Goal: Task Accomplishment & Management: Manage account settings

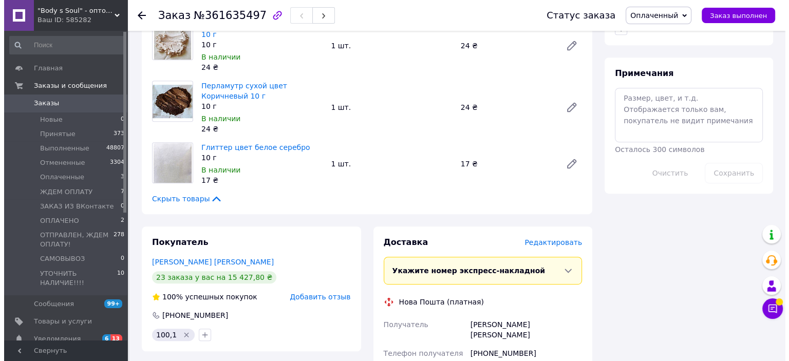
scroll to position [565, 0]
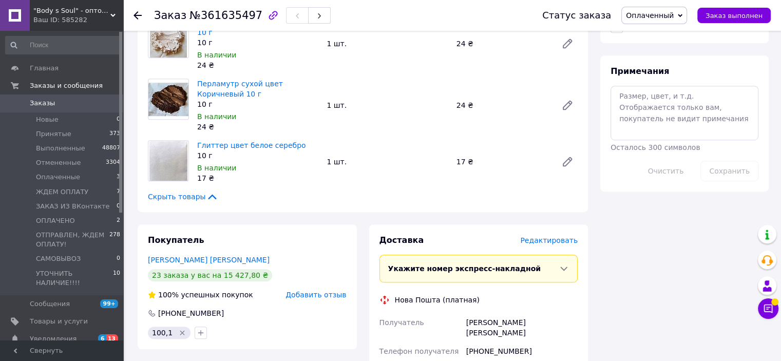
click at [552, 236] on span "Редактировать" at bounding box center [549, 240] width 58 height 8
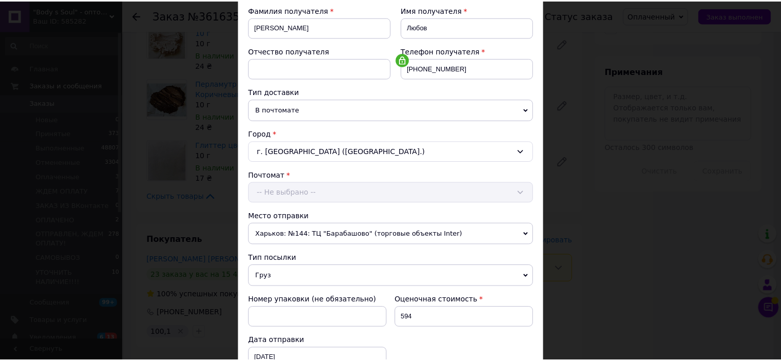
scroll to position [318, 0]
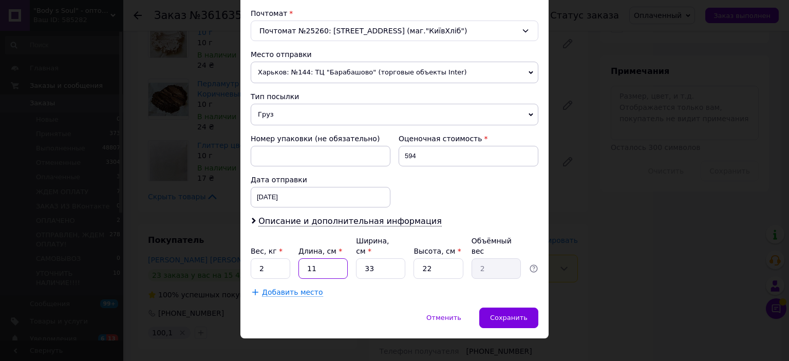
click at [305, 258] on input "11" at bounding box center [322, 268] width 49 height 21
type input "0"
type input "0.1"
type input "0"
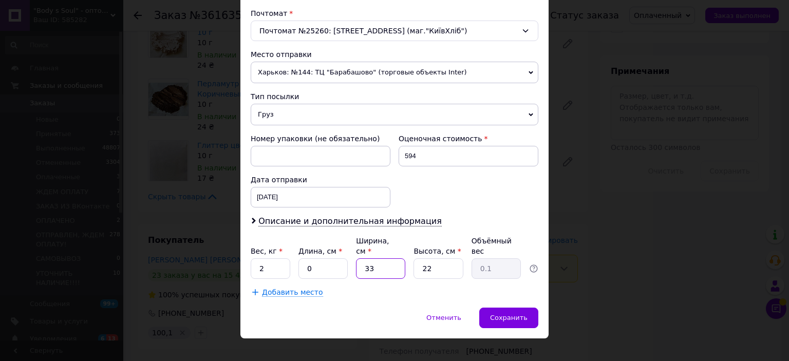
click at [366, 258] on input "33" at bounding box center [380, 268] width 49 height 21
type input "20"
click at [425, 258] on input "22" at bounding box center [437, 268] width 49 height 21
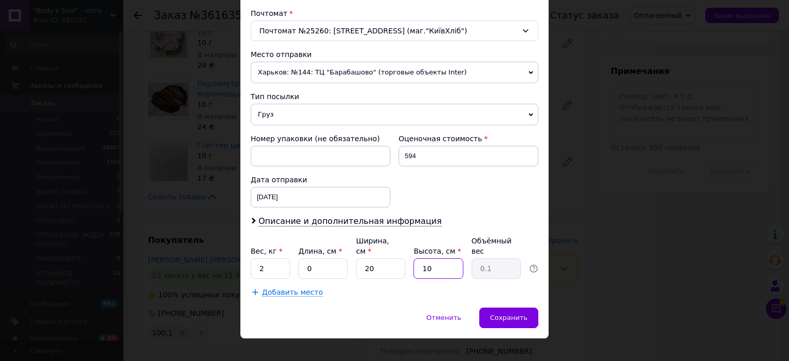
type input "10"
drag, startPoint x: 256, startPoint y: 256, endPoint x: 307, endPoint y: 277, distance: 54.8
click at [306, 276] on div "Плательщик Получатель Отправитель Фамилия получателя [PERSON_NAME] Имя получате…" at bounding box center [395, 49] width 288 height 496
type input "0.5"
click at [502, 314] on span "Сохранить" at bounding box center [508, 318] width 37 height 8
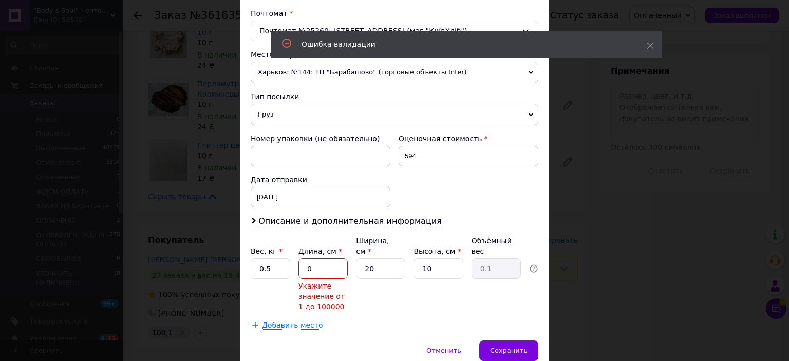
drag, startPoint x: 305, startPoint y: 254, endPoint x: 322, endPoint y: 262, distance: 18.6
click at [322, 262] on input "0" at bounding box center [322, 268] width 49 height 21
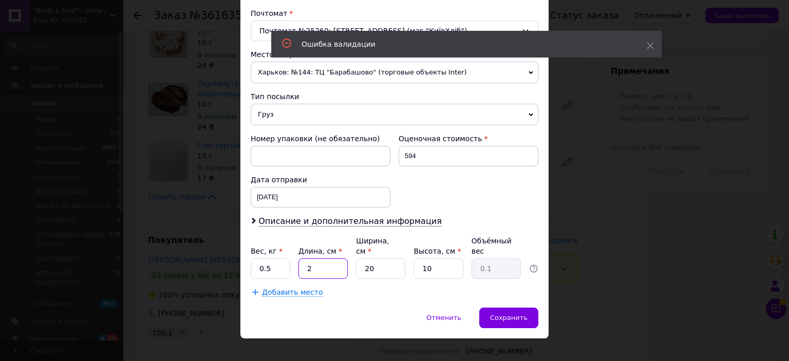
type input "20"
type input "1"
type input "20"
click at [500, 314] on span "Сохранить" at bounding box center [508, 318] width 37 height 8
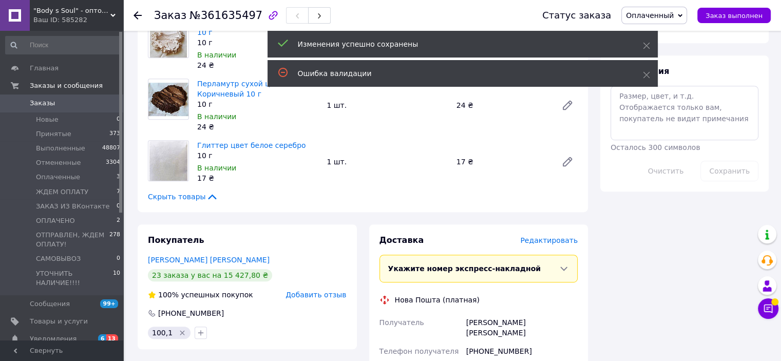
scroll to position [719, 0]
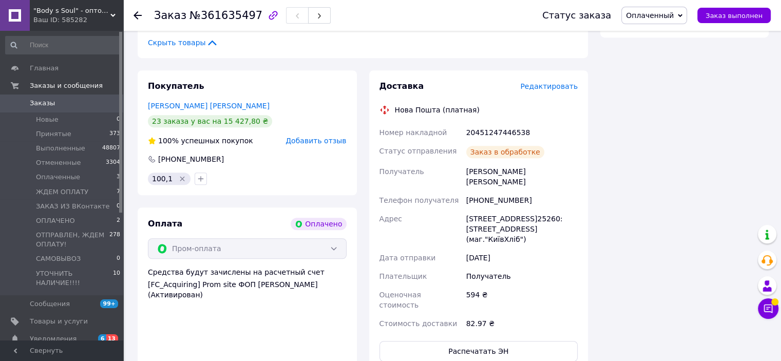
click at [493, 123] on div "20451247446538" at bounding box center [522, 132] width 116 height 18
copy div "20451247446538"
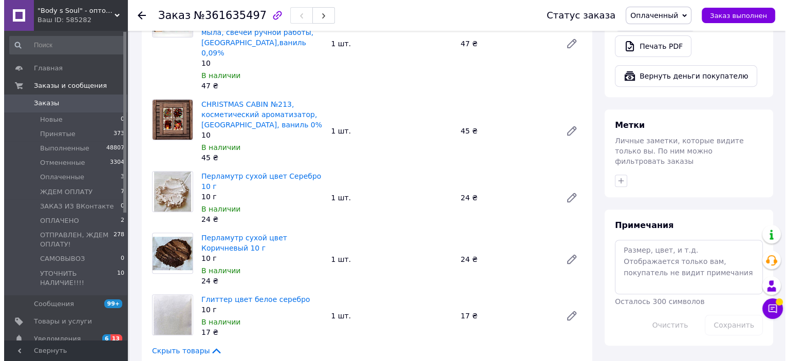
scroll to position [205, 0]
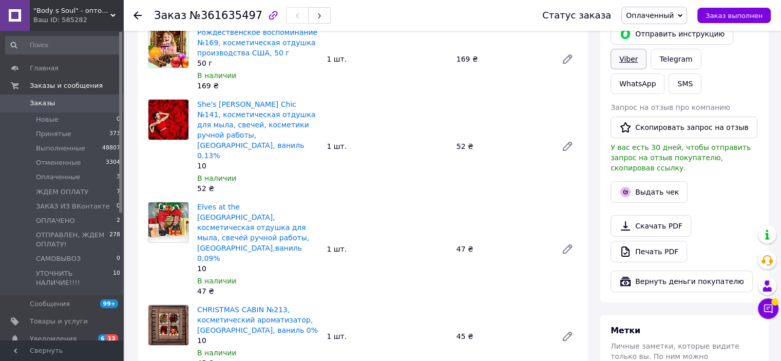
click at [621, 55] on link "Viber" at bounding box center [628, 59] width 36 height 21
click at [665, 182] on button "Выдать чек" at bounding box center [648, 192] width 77 height 22
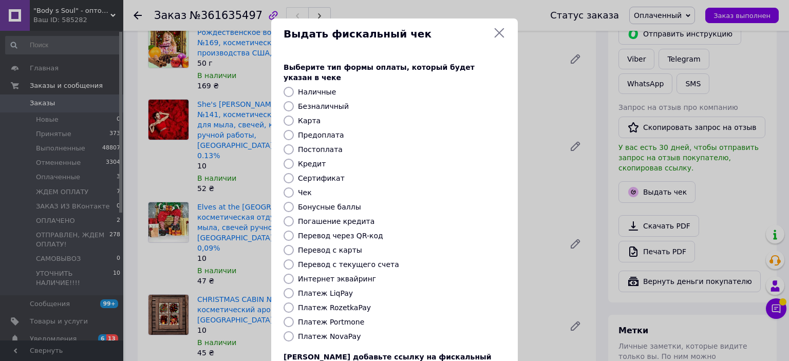
click at [290, 302] on input "Платеж RozetkaPay" at bounding box center [288, 307] width 10 height 10
radio input "true"
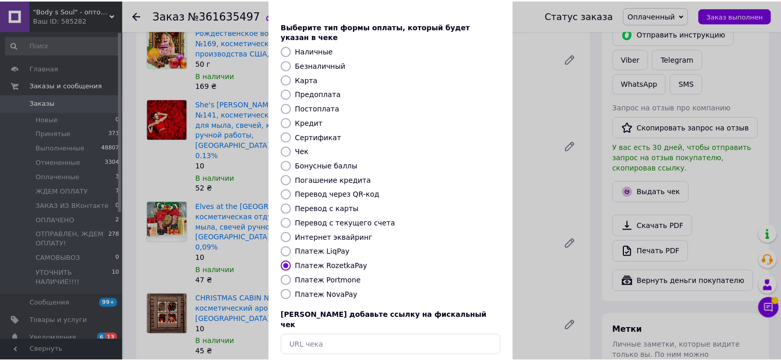
scroll to position [80, 0]
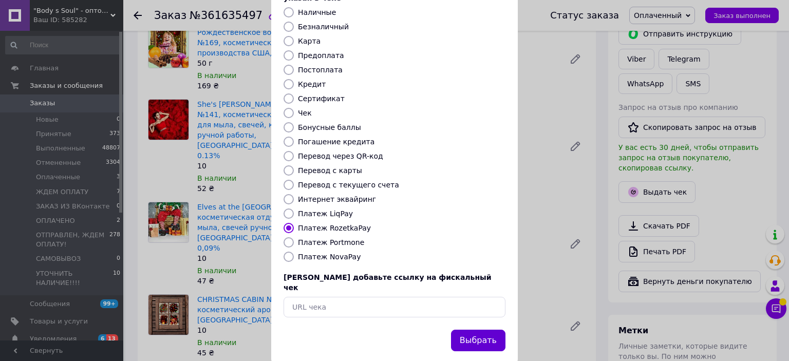
click at [478, 330] on button "Выбрать" at bounding box center [478, 341] width 54 height 22
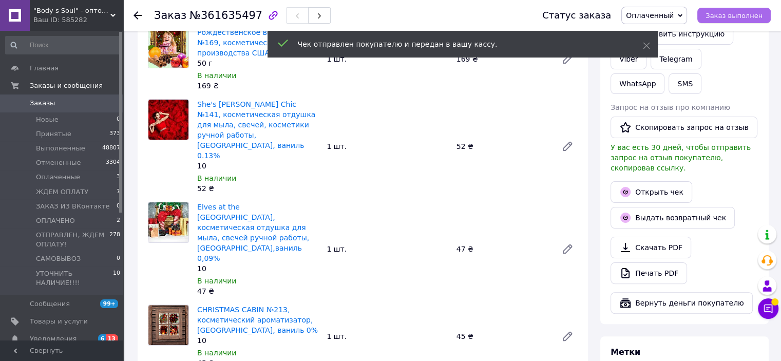
click at [737, 15] on span "Заказ выполнен" at bounding box center [733, 16] width 57 height 8
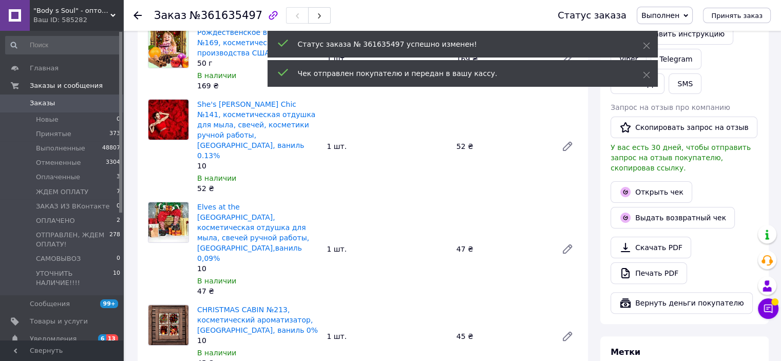
click at [136, 14] on use at bounding box center [137, 15] width 8 height 8
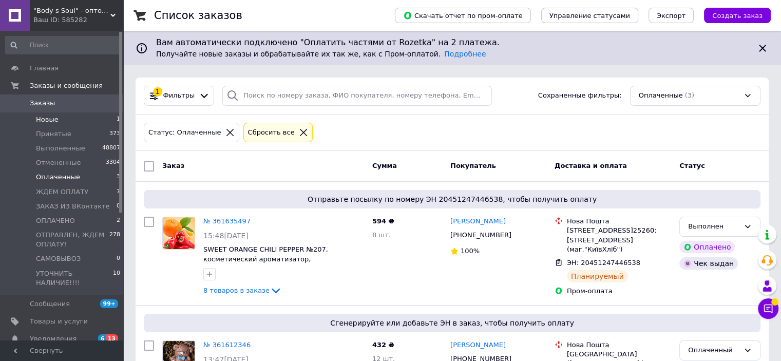
click at [54, 122] on span "Новые" at bounding box center [47, 119] width 23 height 9
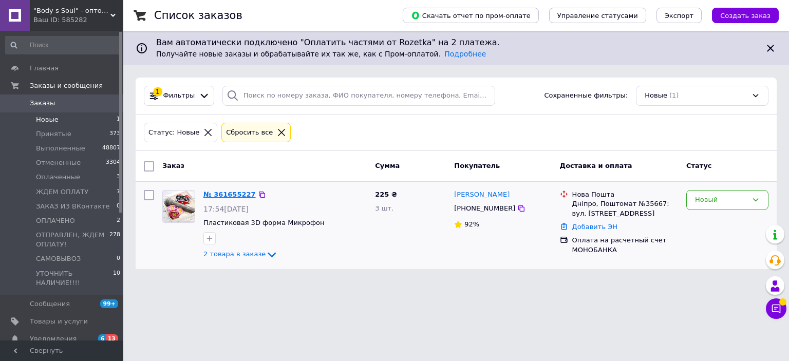
click at [240, 190] on link "№ 361655227" at bounding box center [229, 194] width 52 height 8
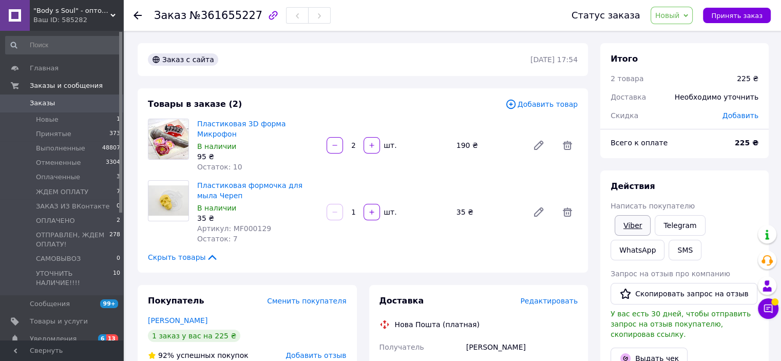
click at [627, 227] on link "Viber" at bounding box center [633, 225] width 36 height 21
click at [668, 16] on span "Новый" at bounding box center [667, 15] width 25 height 8
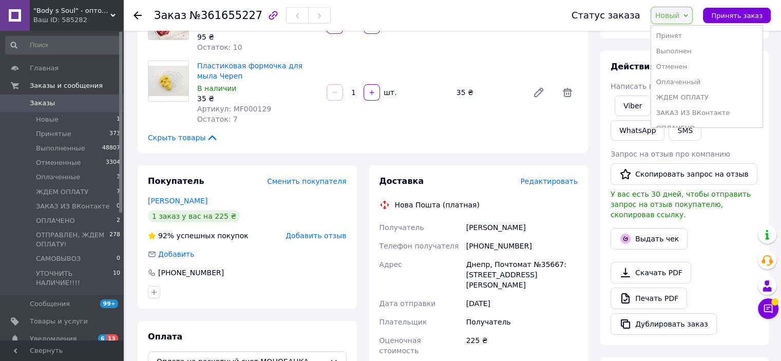
scroll to position [257, 0]
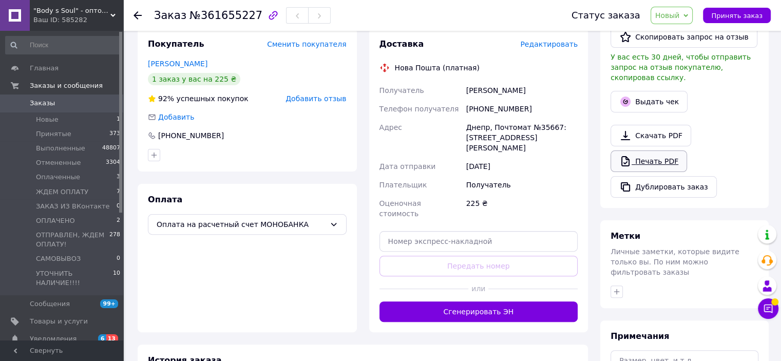
click at [658, 151] on link "Печать PDF" at bounding box center [648, 161] width 76 height 22
click at [680, 14] on span "Новый" at bounding box center [667, 15] width 25 height 8
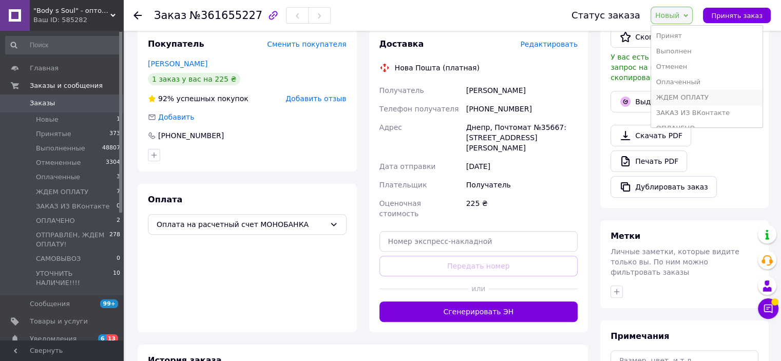
click at [688, 97] on li "ЖДЕМ ОПЛАТУ" at bounding box center [706, 97] width 111 height 15
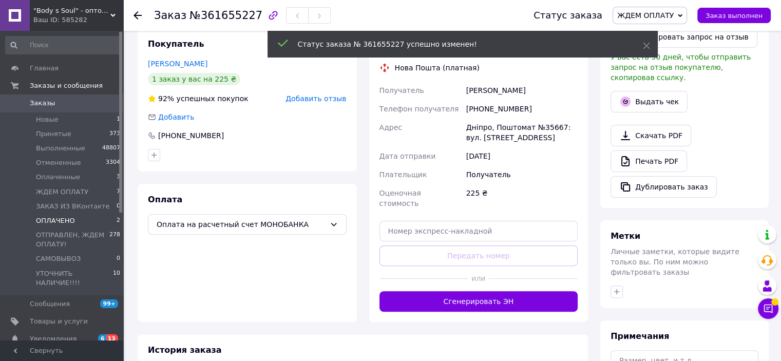
click at [60, 223] on span "ОПЛАЧЕНО" at bounding box center [55, 220] width 39 height 9
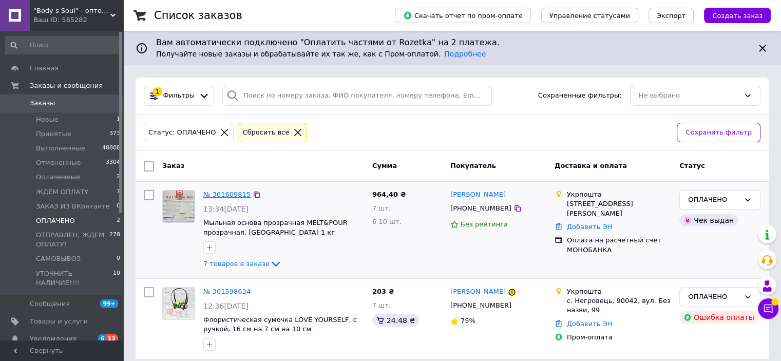
click at [222, 198] on link "№ 361609815" at bounding box center [226, 194] width 47 height 8
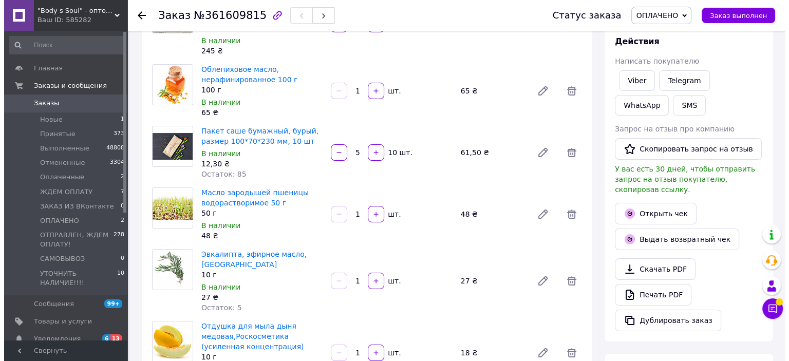
scroll to position [308, 0]
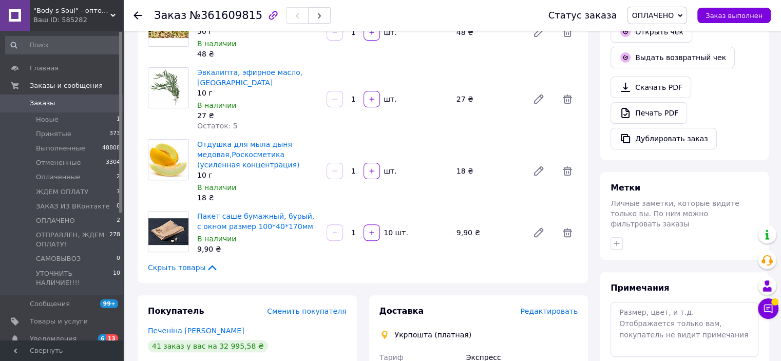
click at [540, 307] on span "Редактировать" at bounding box center [549, 311] width 58 height 8
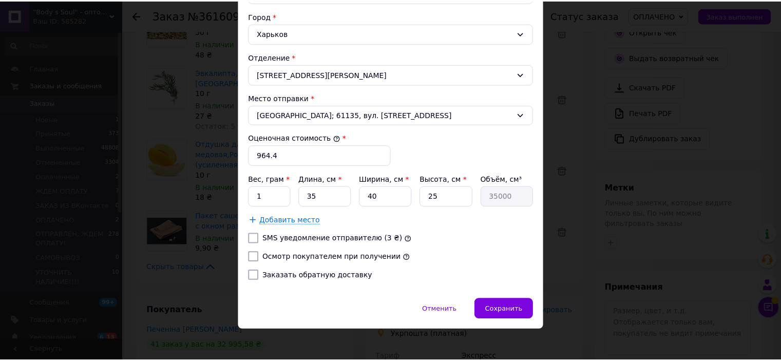
scroll to position [316, 0]
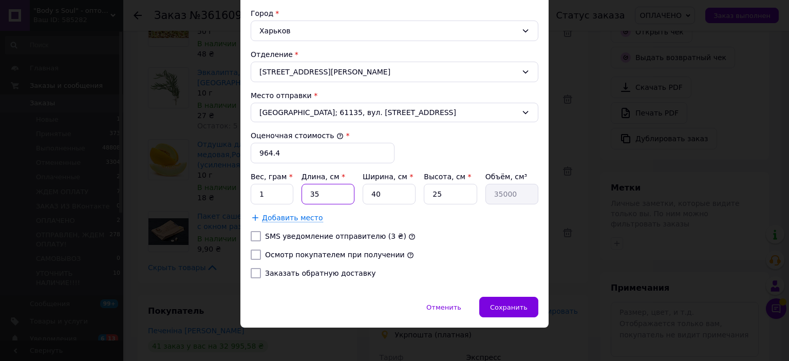
click at [315, 192] on input "35" at bounding box center [327, 194] width 53 height 21
click at [314, 192] on input "35" at bounding box center [327, 194] width 53 height 21
type input "3"
type input "3000"
type input "30"
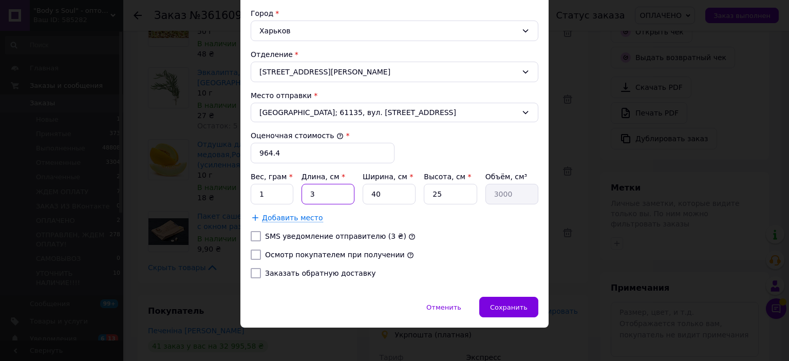
type input "30000"
type input "30"
click at [372, 195] on input "40" at bounding box center [388, 194] width 53 height 21
type input "2"
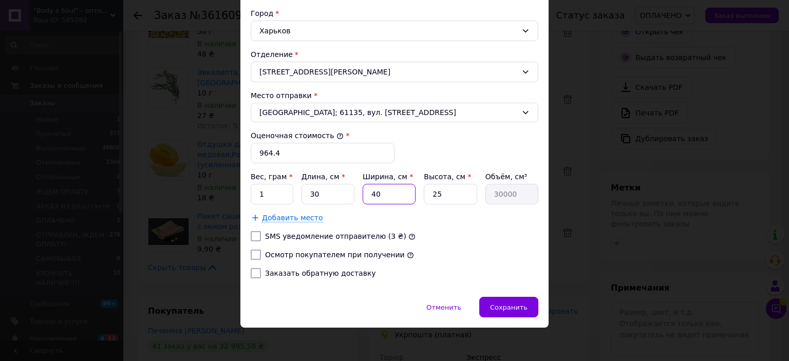
type input "1500"
type input "21"
type input "15750"
type input "21"
click at [435, 193] on input "25" at bounding box center [450, 194] width 53 height 21
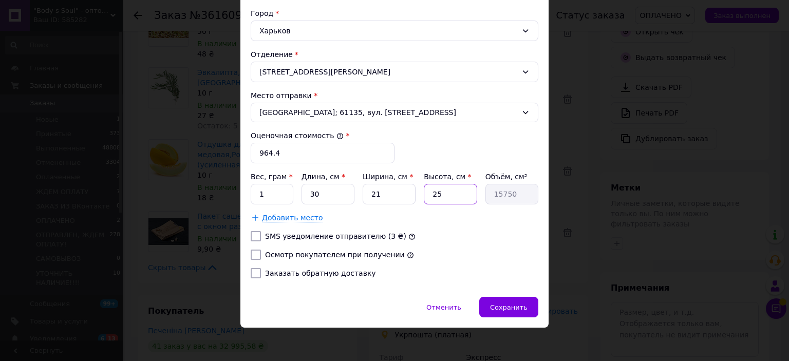
click at [435, 193] on input "25" at bounding box center [450, 194] width 53 height 21
type input "1"
type input "630"
type input "14"
type input "8820"
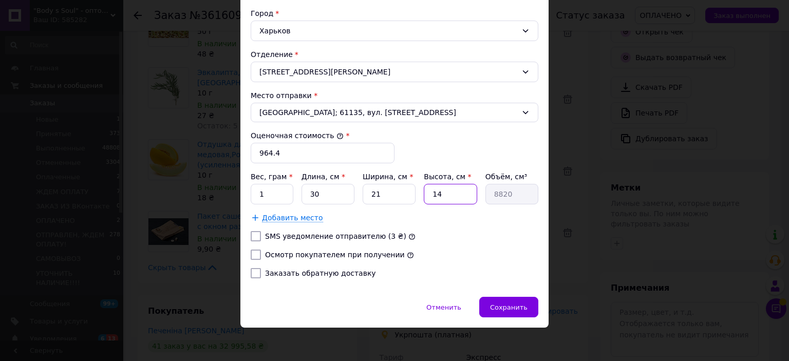
type input "14"
drag, startPoint x: 255, startPoint y: 194, endPoint x: 289, endPoint y: 210, distance: 37.9
click at [289, 210] on div "Вес, грам * 1 Длина, см * 30 Ширина, см * 21 Высота, см * 14 Объём, см³ 8820 До…" at bounding box center [395, 196] width 288 height 51
type input "3750"
click at [529, 302] on div "Сохранить" at bounding box center [508, 307] width 59 height 21
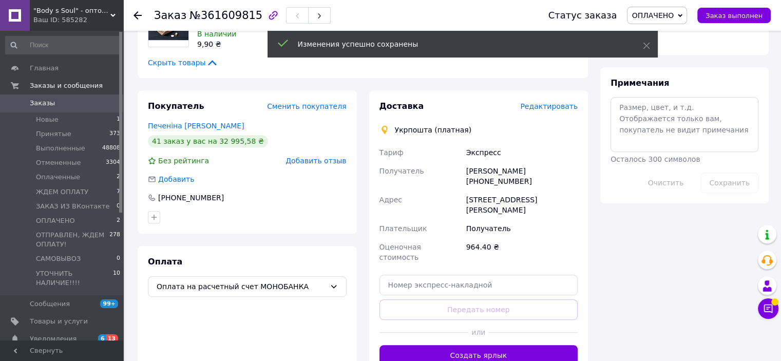
scroll to position [513, 0]
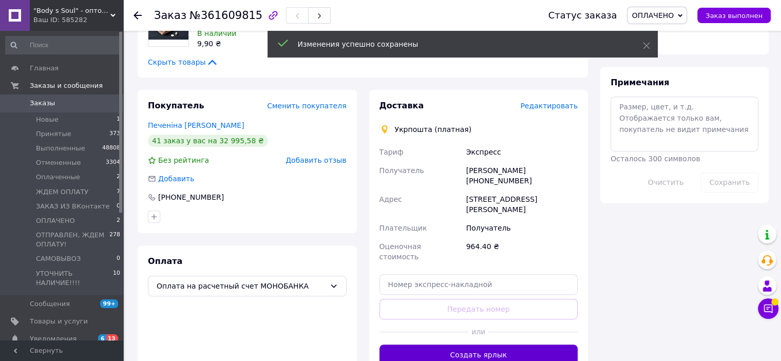
click at [542, 344] on button "Создать ярлык" at bounding box center [478, 354] width 199 height 21
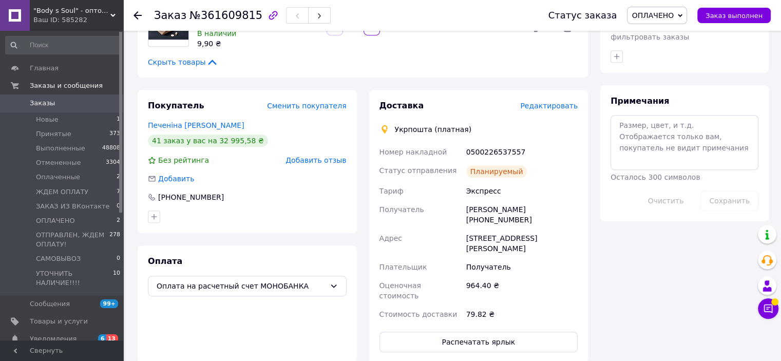
click at [486, 143] on div "0500226537557" at bounding box center [522, 152] width 116 height 18
copy div "0500226537557"
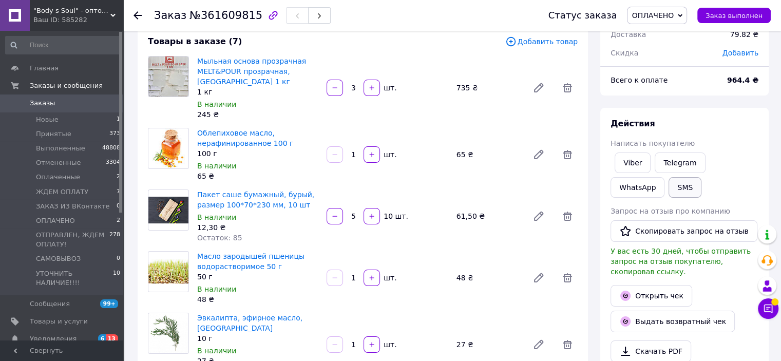
scroll to position [51, 0]
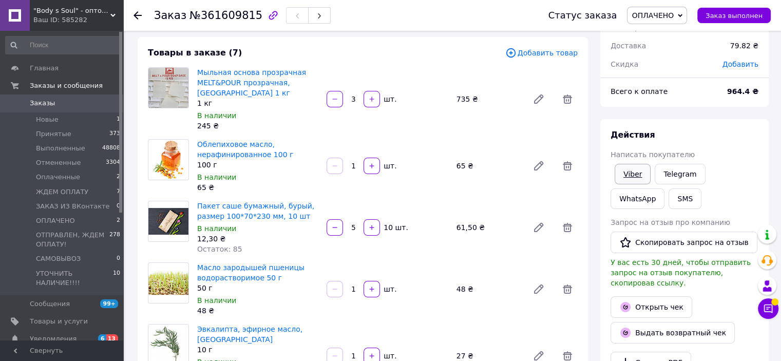
click at [634, 172] on link "Viber" at bounding box center [633, 174] width 36 height 21
click at [749, 18] on span "Заказ выполнен" at bounding box center [733, 16] width 57 height 8
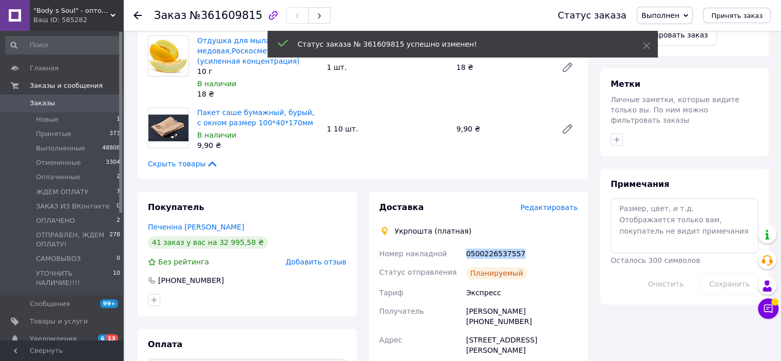
scroll to position [667, 0]
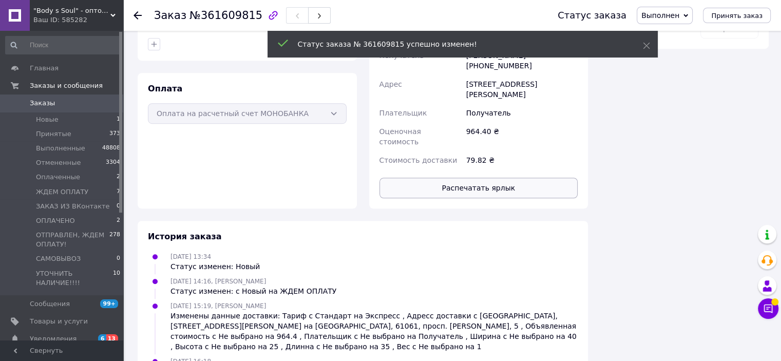
click at [532, 178] on button "Распечатать ярлык" at bounding box center [478, 188] width 199 height 21
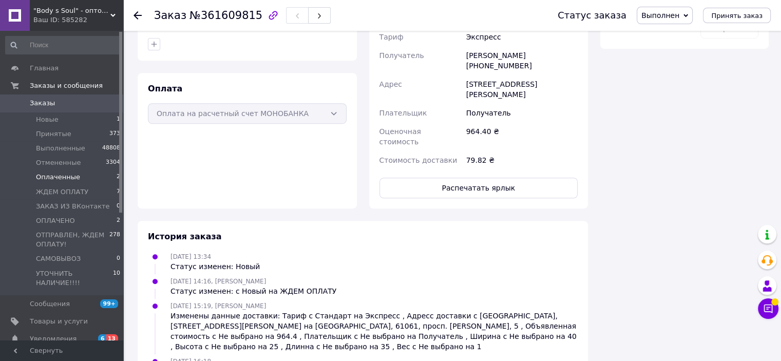
click at [71, 178] on span "Оплаченные" at bounding box center [58, 177] width 44 height 9
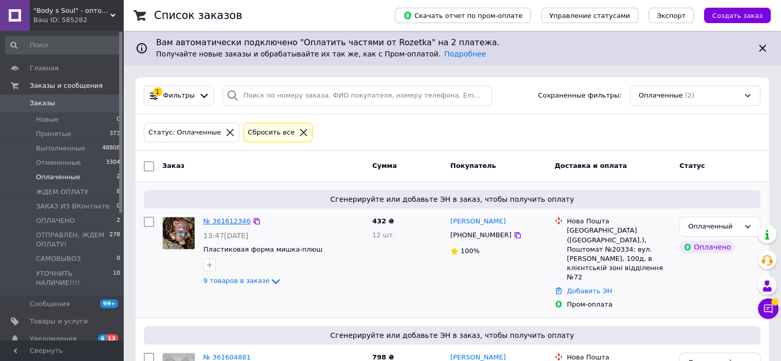
click at [228, 218] on link "№ 361612346" at bounding box center [226, 221] width 47 height 8
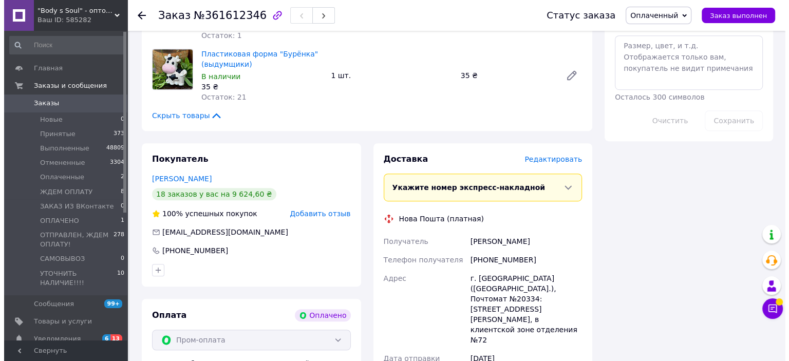
scroll to position [616, 0]
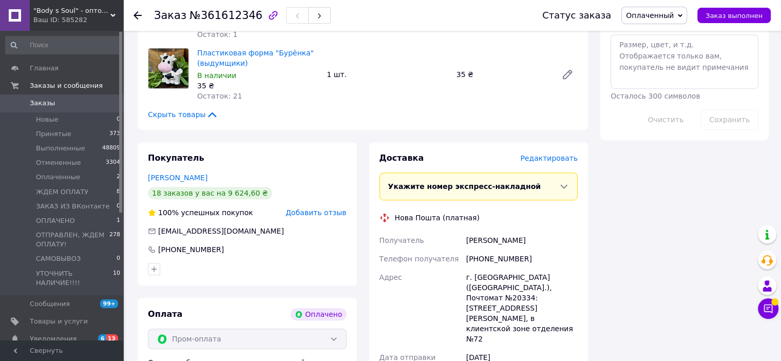
click at [542, 154] on span "Редактировать" at bounding box center [549, 158] width 58 height 8
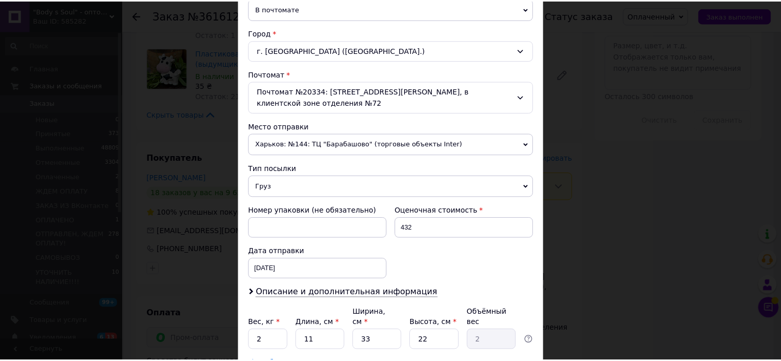
scroll to position [329, 0]
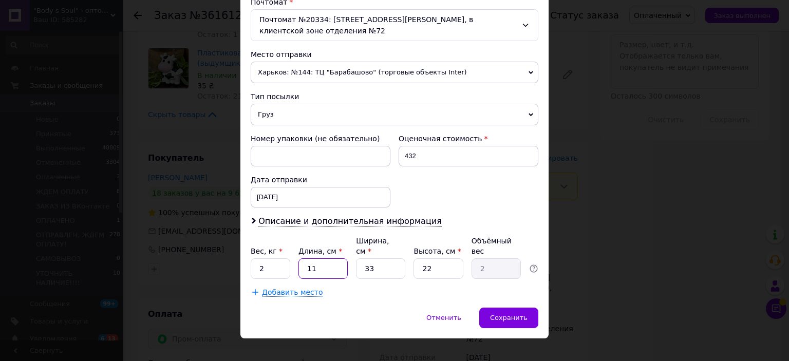
click at [308, 258] on input "11" at bounding box center [322, 268] width 49 height 21
type input "4"
type input "0.73"
type input "43"
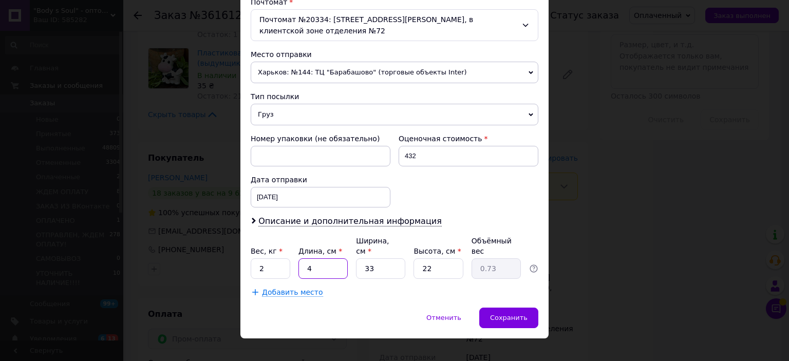
type input "7.8"
type input "43"
click at [367, 258] on input "33" at bounding box center [380, 268] width 49 height 21
type input "1"
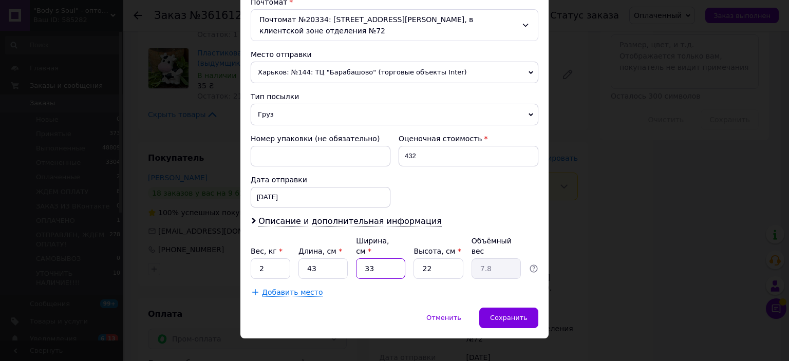
type input "0.24"
type input "12"
type input "2.84"
type input "12"
click at [423, 258] on input "22" at bounding box center [437, 268] width 49 height 21
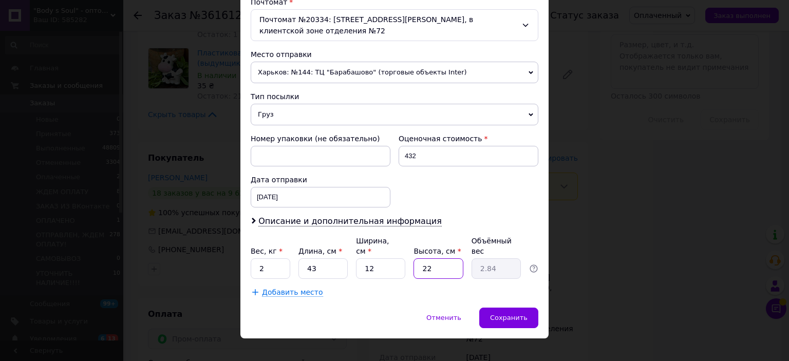
click at [423, 258] on input "22" at bounding box center [437, 268] width 49 height 21
type input "1"
type input "0.13"
type input "10"
type input "1.29"
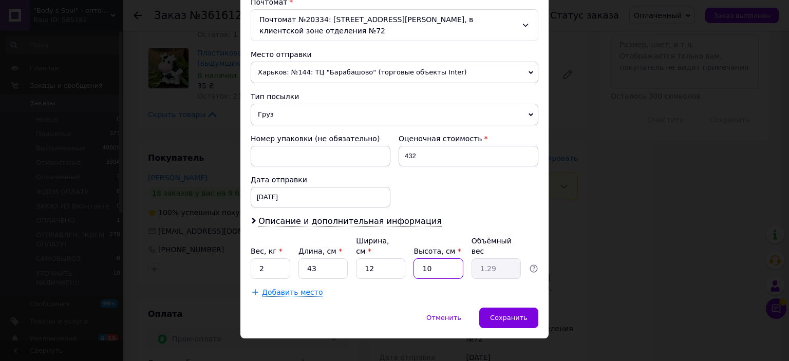
type input "10"
drag, startPoint x: 256, startPoint y: 252, endPoint x: 289, endPoint y: 261, distance: 34.5
click at [284, 261] on input "2" at bounding box center [271, 268] width 40 height 21
type input "0.3"
click at [522, 314] on span "Сохранить" at bounding box center [508, 318] width 37 height 8
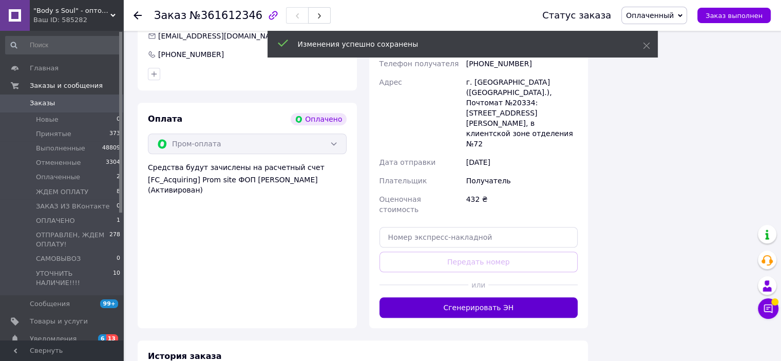
scroll to position [821, 0]
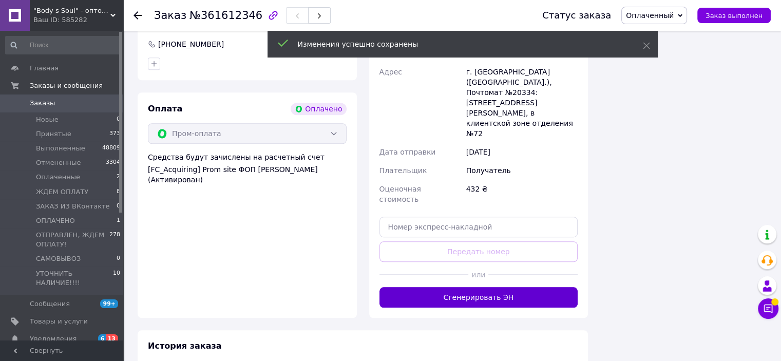
drag, startPoint x: 557, startPoint y: 223, endPoint x: 573, endPoint y: 233, distance: 18.8
click at [556, 287] on button "Сгенерировать ЭН" at bounding box center [478, 297] width 199 height 21
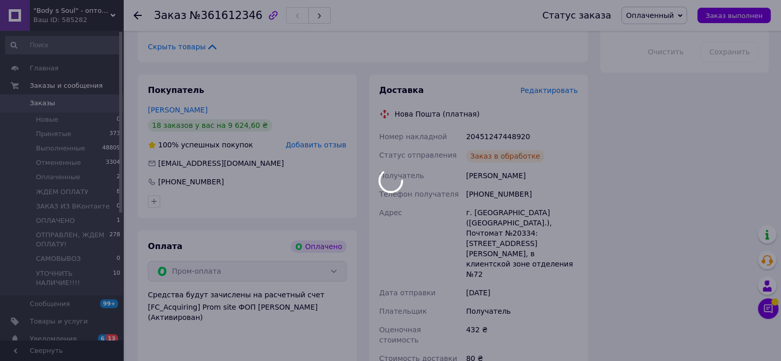
scroll to position [667, 0]
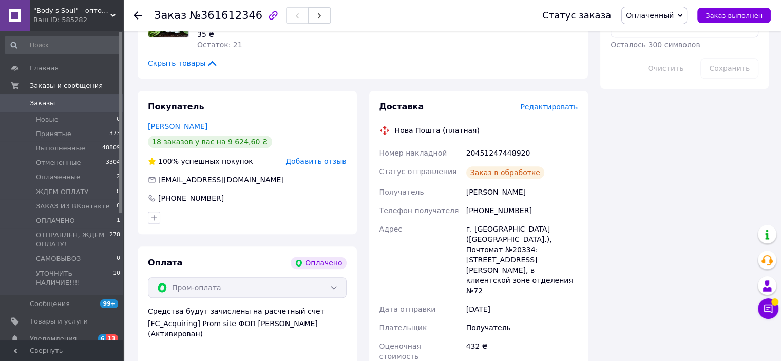
click at [496, 144] on div "20451247448920" at bounding box center [522, 153] width 116 height 18
copy div "20451247448920"
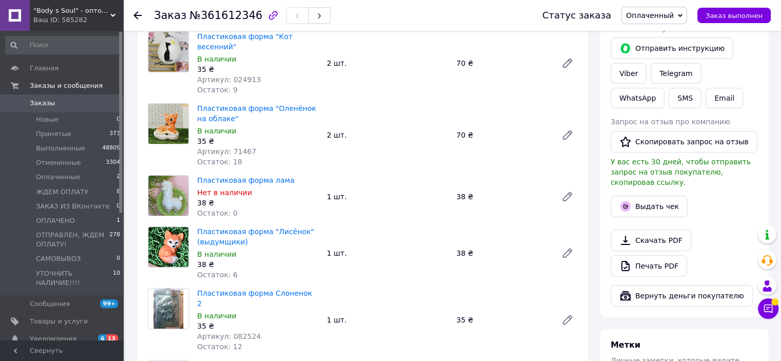
scroll to position [103, 0]
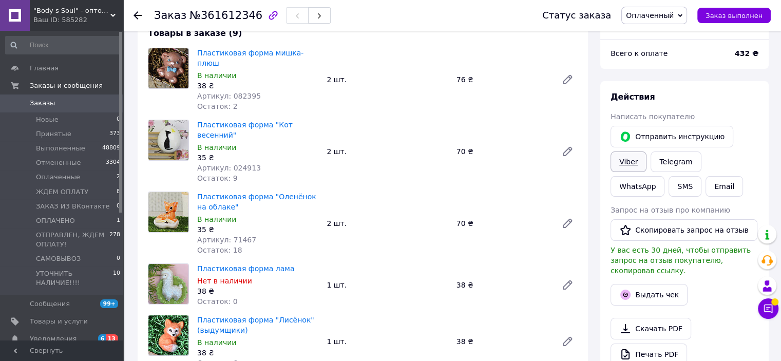
click at [624, 161] on link "Viber" at bounding box center [628, 161] width 36 height 21
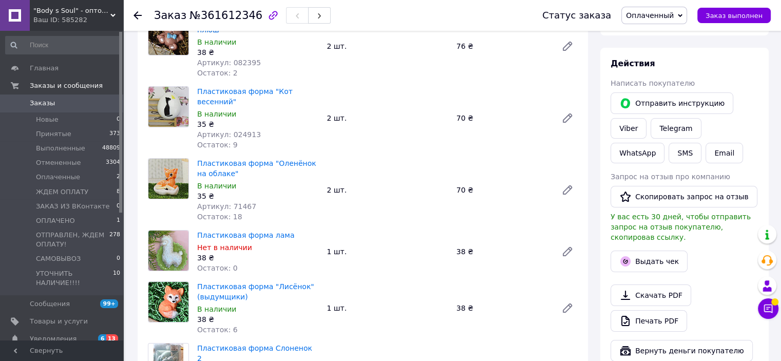
scroll to position [154, 0]
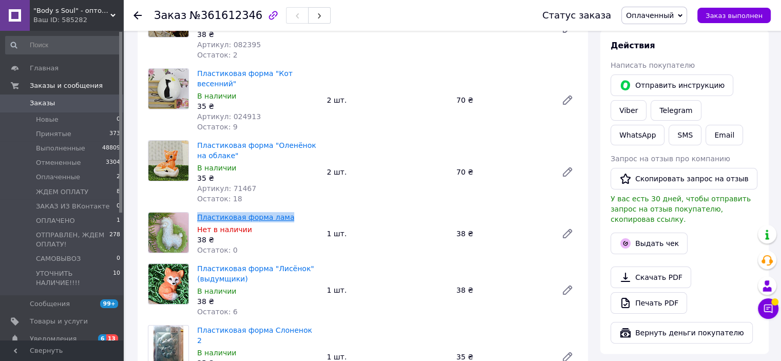
drag, startPoint x: 294, startPoint y: 199, endPoint x: 197, endPoint y: 201, distance: 96.6
click at [197, 212] on span "Пластиковая форма лама" at bounding box center [257, 217] width 121 height 10
copy link "Пластиковая форма лама"
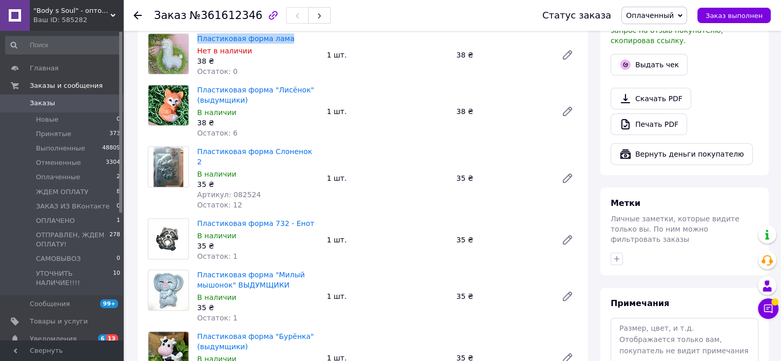
scroll to position [359, 0]
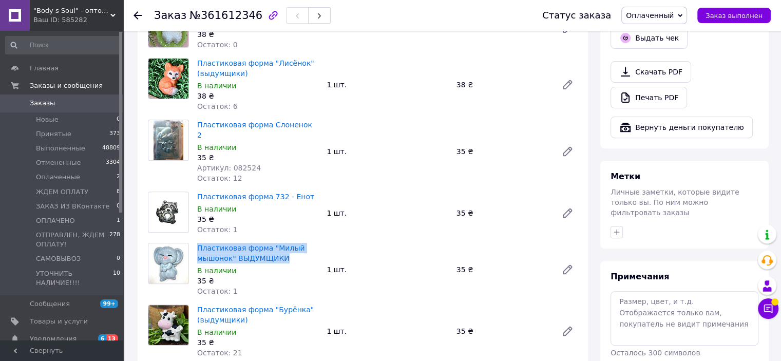
drag, startPoint x: 295, startPoint y: 227, endPoint x: 195, endPoint y: 221, distance: 99.8
click at [195, 241] on div "Пластиковая форма "Милый мышонок" ВЫДУМЩИКИ В наличии 35 ₴ Остаток: 1" at bounding box center [257, 270] width 129 height 58
copy link "Пластиковая форма "Милый мышонок" ВЫДУМЩИКИ"
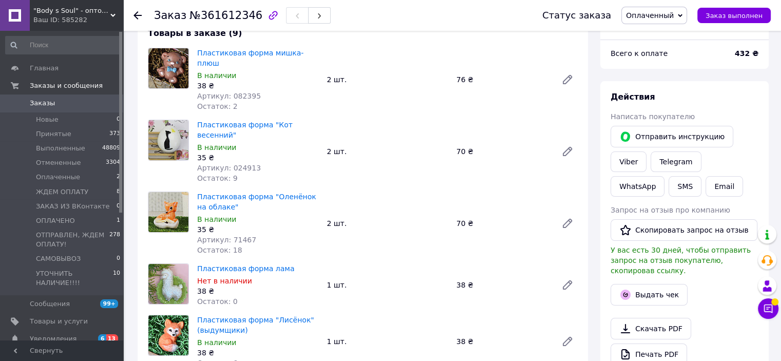
scroll to position [51, 0]
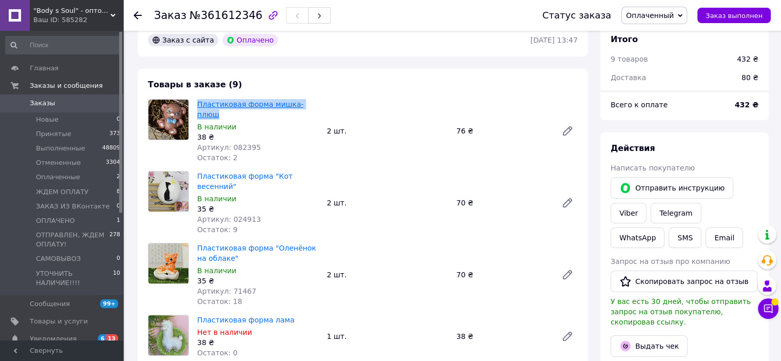
drag, startPoint x: 315, startPoint y: 108, endPoint x: 198, endPoint y: 109, distance: 117.6
click at [198, 109] on span "Пластиковая форма мишка-плюш" at bounding box center [257, 109] width 121 height 21
copy link "Пластиковая форма мишка-плюш"
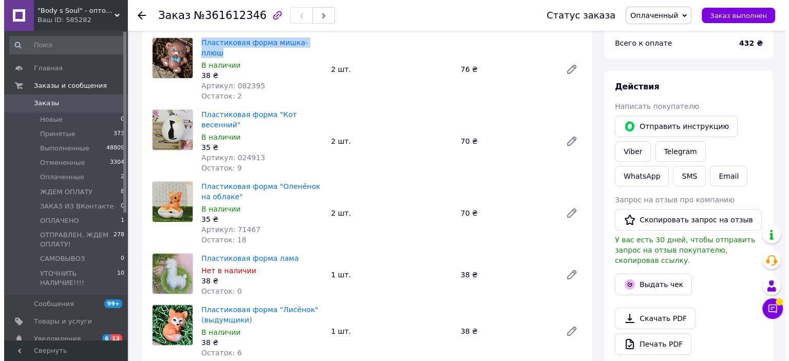
scroll to position [154, 0]
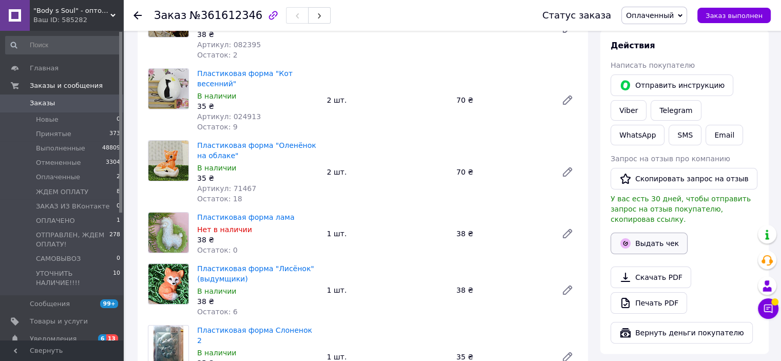
click at [660, 233] on button "Выдать чек" at bounding box center [648, 244] width 77 height 22
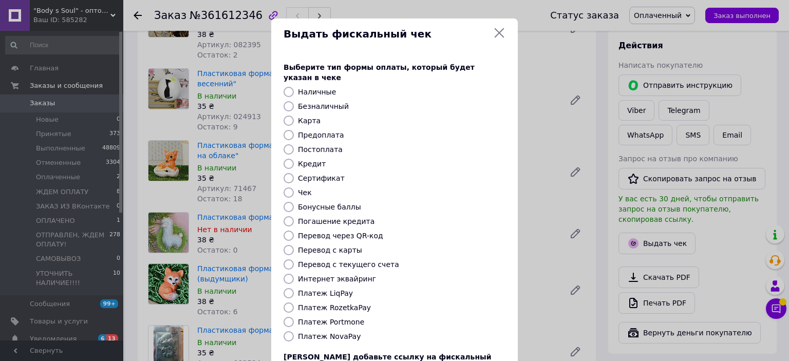
click at [288, 302] on input "Платеж RozetkaPay" at bounding box center [288, 307] width 10 height 10
radio input "true"
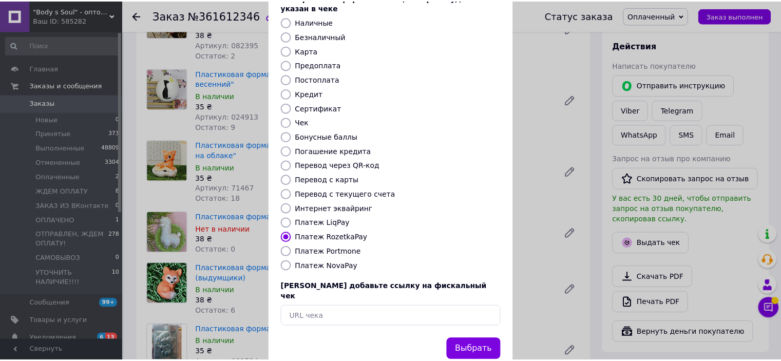
scroll to position [80, 0]
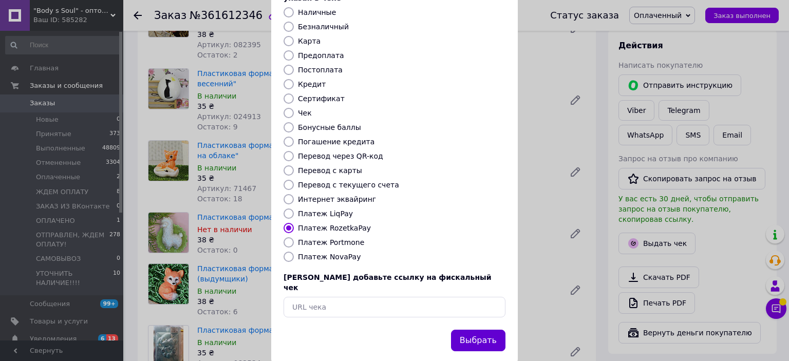
click at [488, 330] on button "Выбрать" at bounding box center [478, 341] width 54 height 22
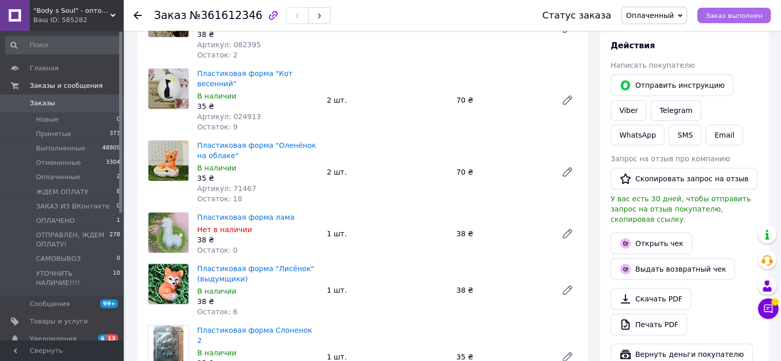
click at [735, 16] on span "Заказ выполнен" at bounding box center [733, 16] width 57 height 8
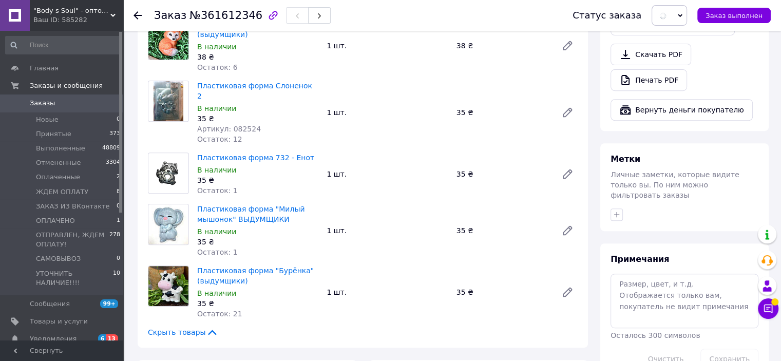
scroll to position [513, 0]
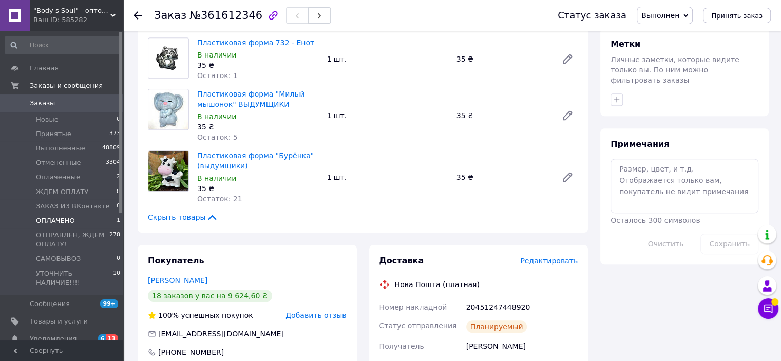
click at [63, 220] on span "ОПЛАЧЕНО" at bounding box center [55, 220] width 39 height 9
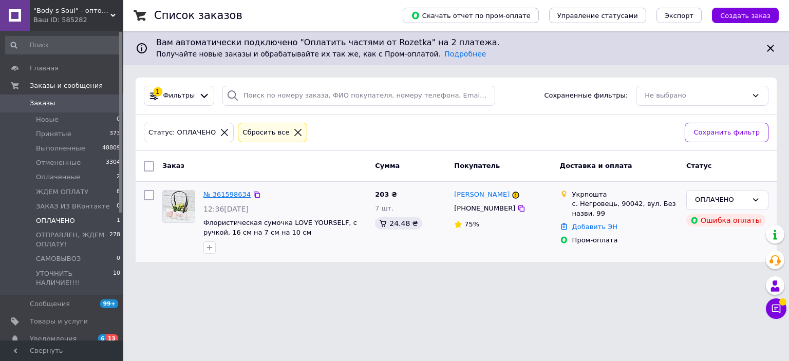
click at [221, 196] on link "№ 361598634" at bounding box center [226, 194] width 47 height 8
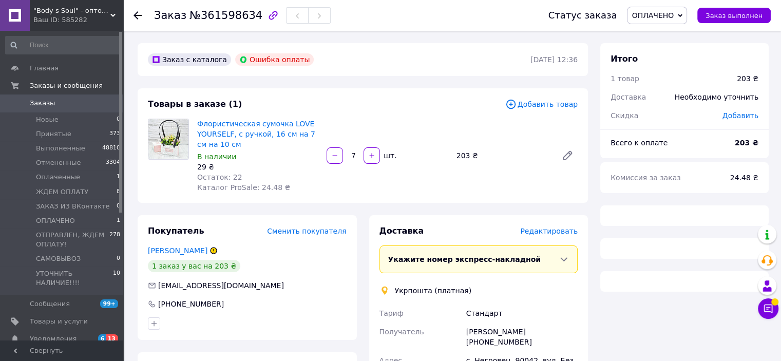
click at [569, 234] on span "Редактировать" at bounding box center [549, 231] width 58 height 8
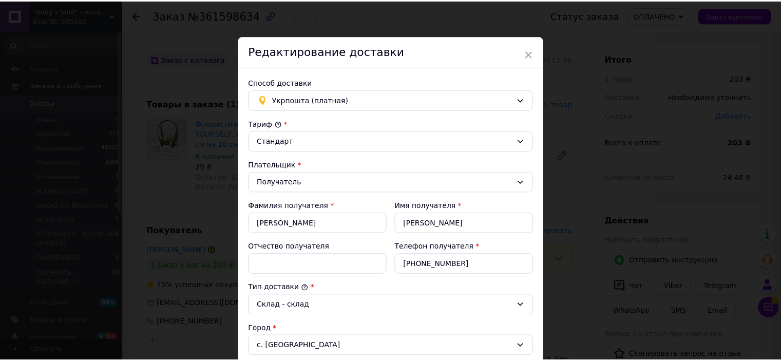
scroll to position [279, 0]
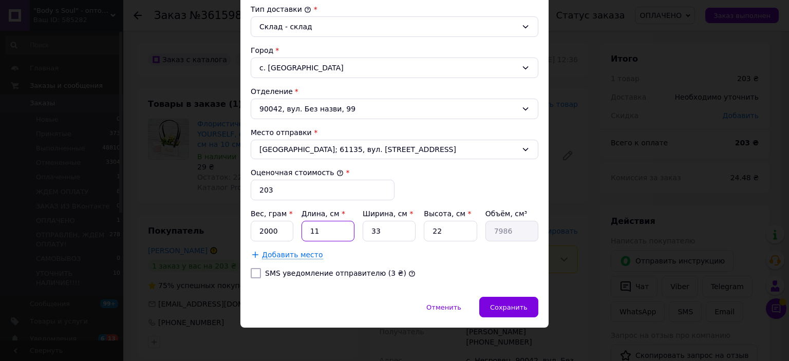
click at [314, 229] on input "11" at bounding box center [327, 231] width 53 height 21
type input "3"
type input "2178"
type input "36"
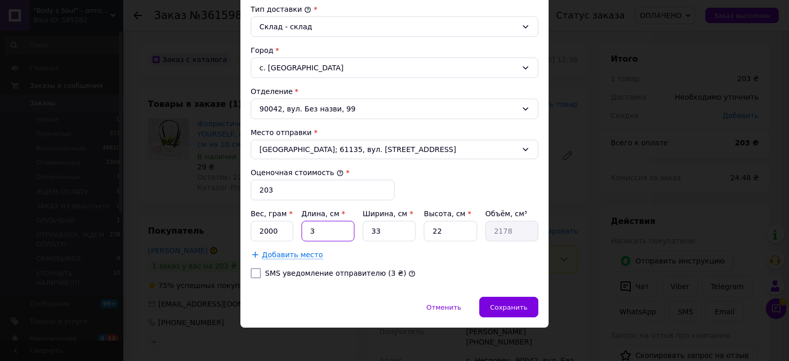
type input "26136"
type input "36"
click at [372, 229] on input "33" at bounding box center [388, 231] width 53 height 21
type input "3"
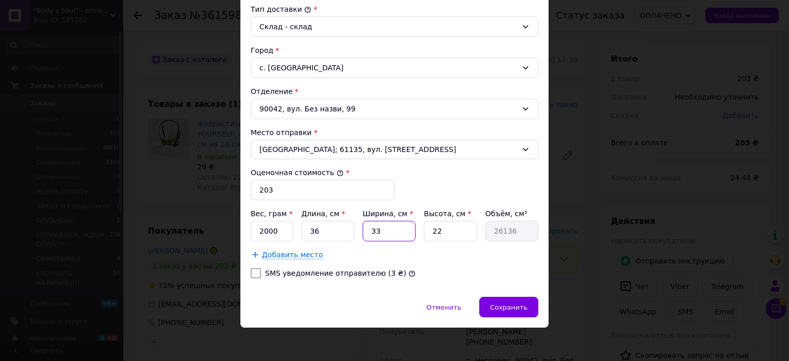
type input "2376"
type input "30"
type input "23760"
type input "30"
click at [436, 227] on input "22" at bounding box center [450, 231] width 53 height 21
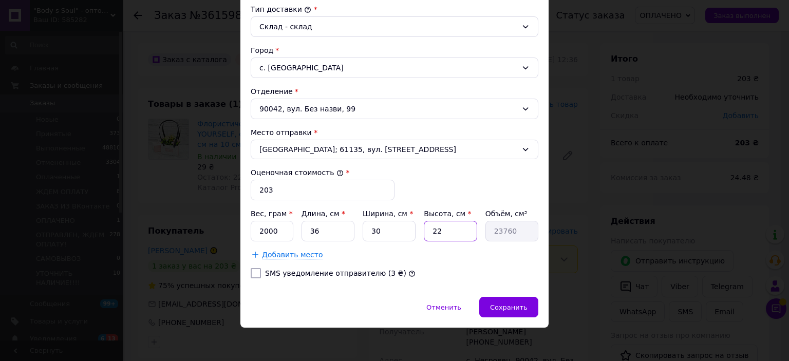
click at [436, 227] on input "22" at bounding box center [450, 231] width 53 height 21
type input "1"
type input "1080"
type input "10"
type input "10800"
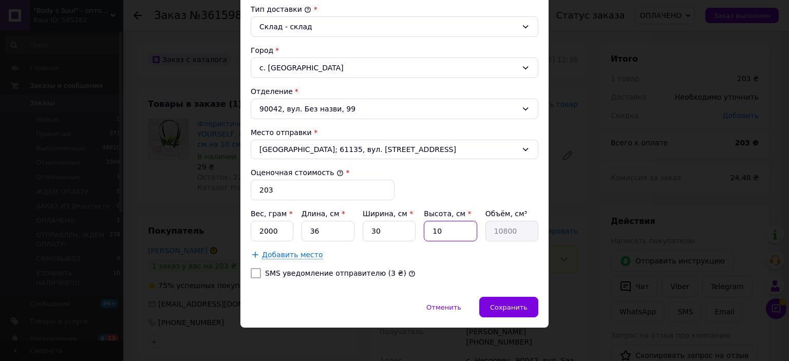
type input "10"
click at [267, 233] on input "2000" at bounding box center [272, 231] width 43 height 21
type input "280"
click at [527, 299] on div "Сохранить" at bounding box center [508, 307] width 59 height 21
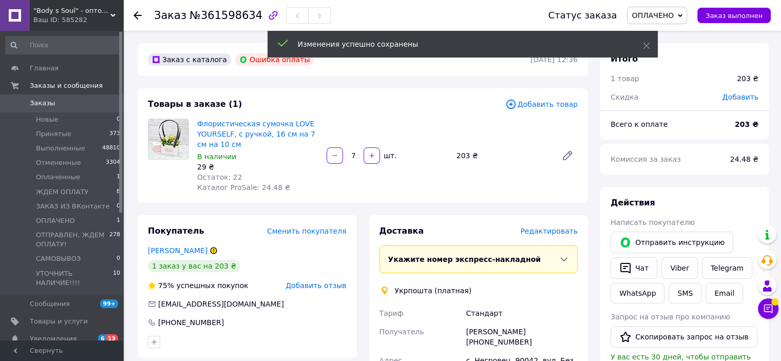
scroll to position [154, 0]
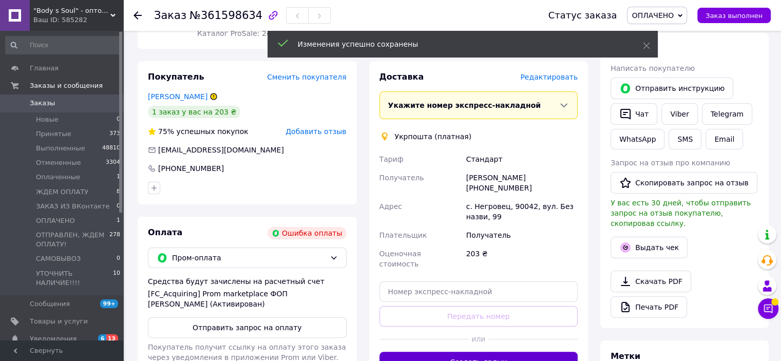
click at [521, 352] on button "Создать ярлык" at bounding box center [478, 362] width 199 height 21
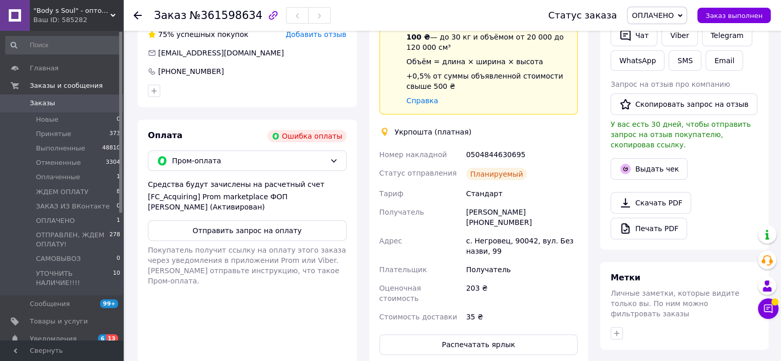
scroll to position [257, 0]
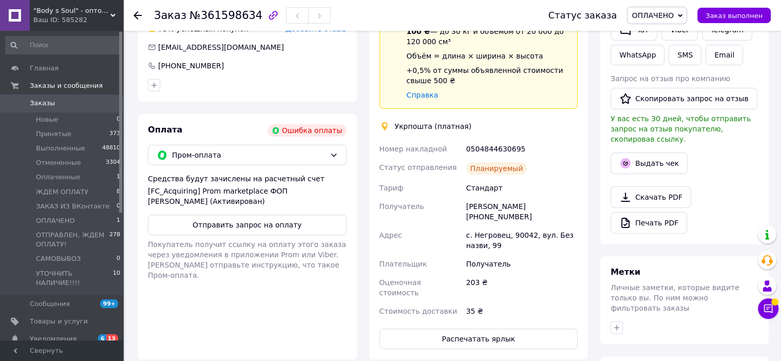
click at [504, 148] on div "0504844630695" at bounding box center [522, 149] width 116 height 18
copy div "0504844630695"
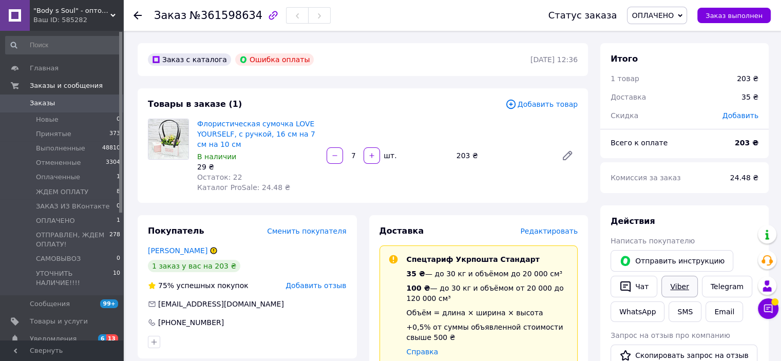
click at [671, 290] on link "Viber" at bounding box center [679, 287] width 36 height 22
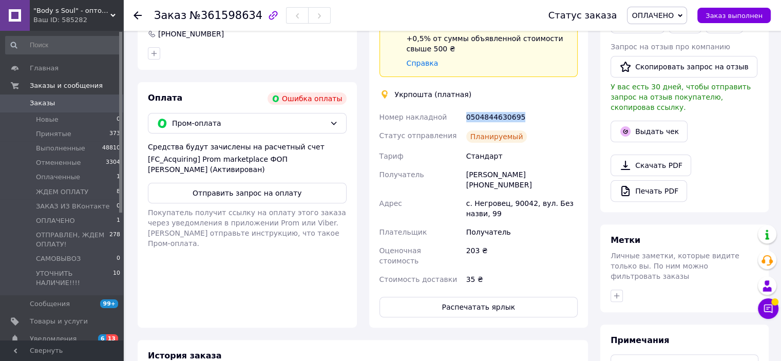
scroll to position [411, 0]
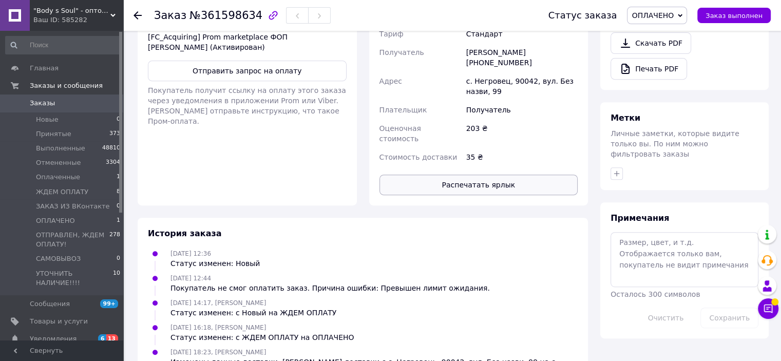
click at [530, 175] on button "Распечатать ярлык" at bounding box center [478, 185] width 199 height 21
click at [51, 177] on span "Оплаченные" at bounding box center [58, 177] width 44 height 9
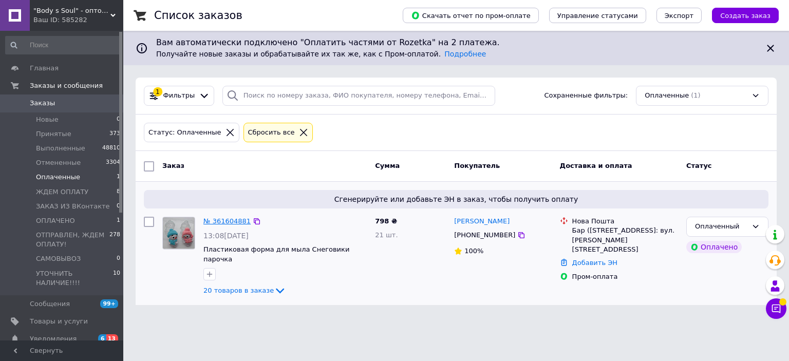
click at [234, 223] on link "№ 361604881" at bounding box center [226, 221] width 47 height 8
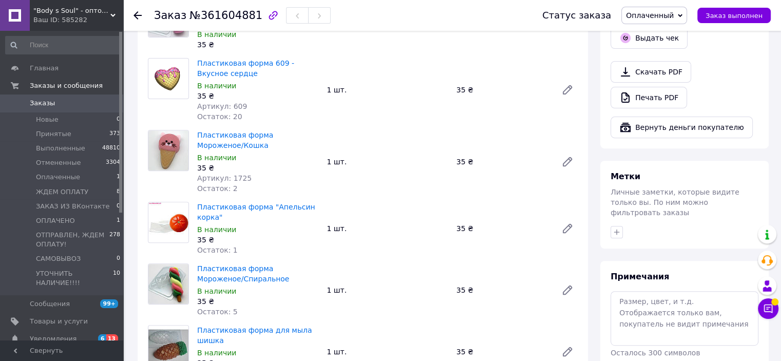
scroll to position [411, 0]
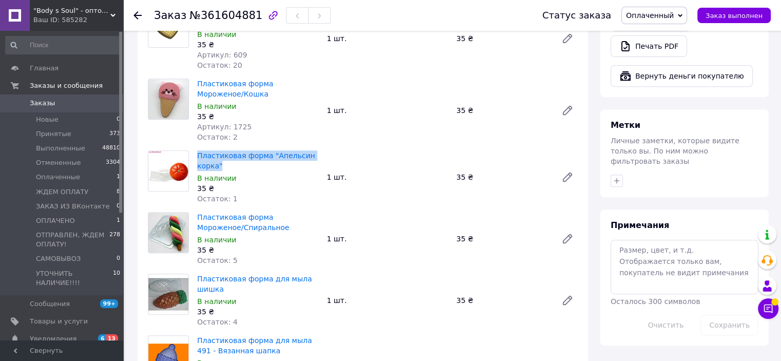
drag, startPoint x: 227, startPoint y: 147, endPoint x: 196, endPoint y: 137, distance: 33.4
click at [196, 148] on div "Пластиковая форма "Апельсин корка" В наличии 35 ₴ Остаток: 1" at bounding box center [257, 177] width 129 height 58
copy link "Пластиковая форма "Апельсин корка""
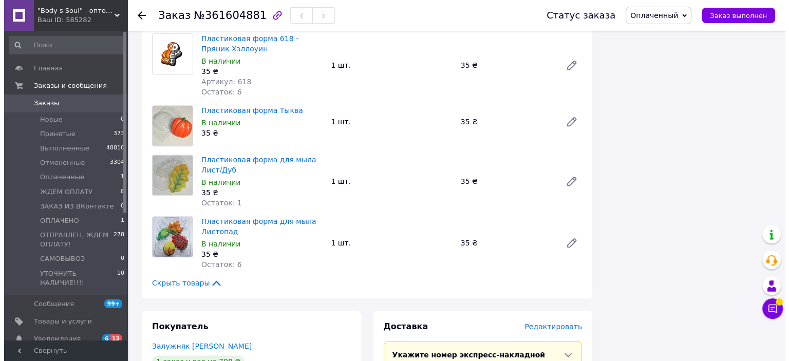
scroll to position [1335, 0]
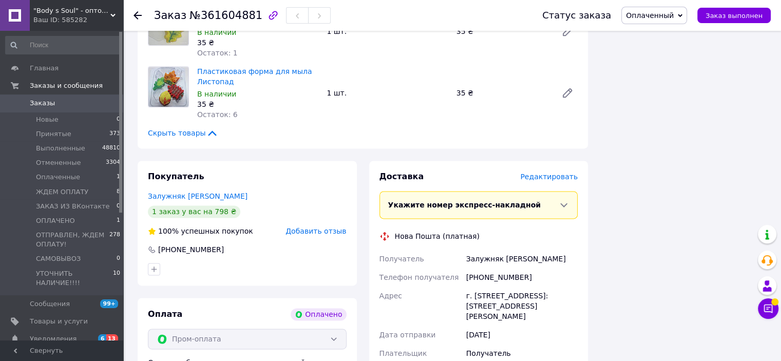
click at [550, 173] on span "Редактировать" at bounding box center [549, 177] width 58 height 8
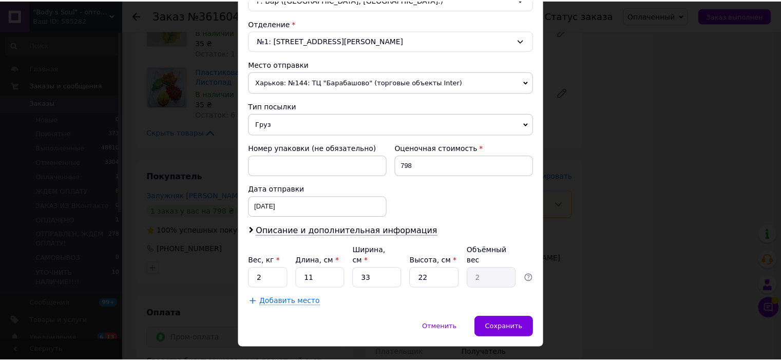
scroll to position [318, 0]
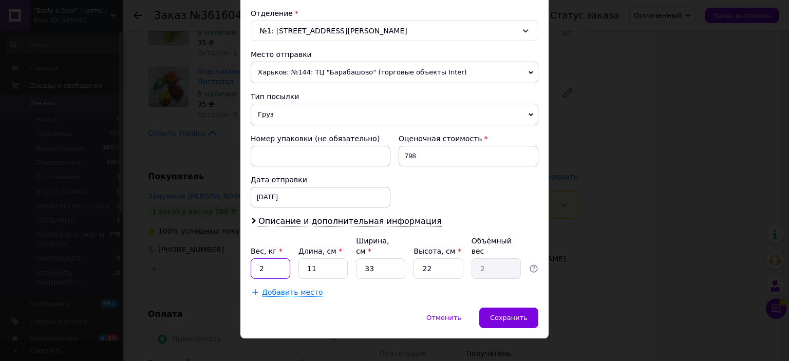
drag, startPoint x: 263, startPoint y: 258, endPoint x: 279, endPoint y: 265, distance: 17.7
click at [279, 265] on input "2" at bounding box center [271, 268] width 40 height 21
type input "0.6"
click at [308, 259] on input "11" at bounding box center [322, 268] width 49 height 21
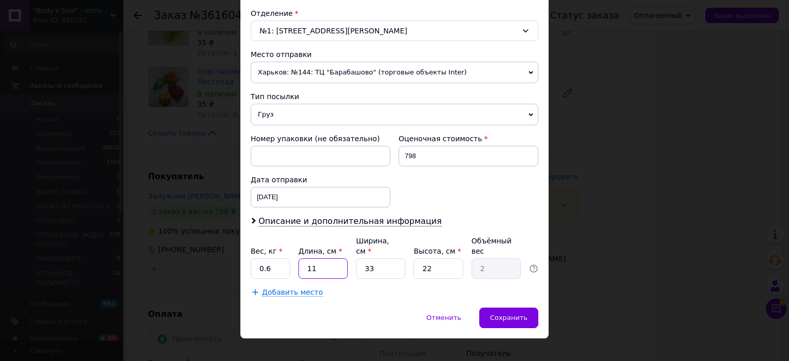
type input "2"
type input "0.36"
type input "26"
type input "4.72"
type input "26"
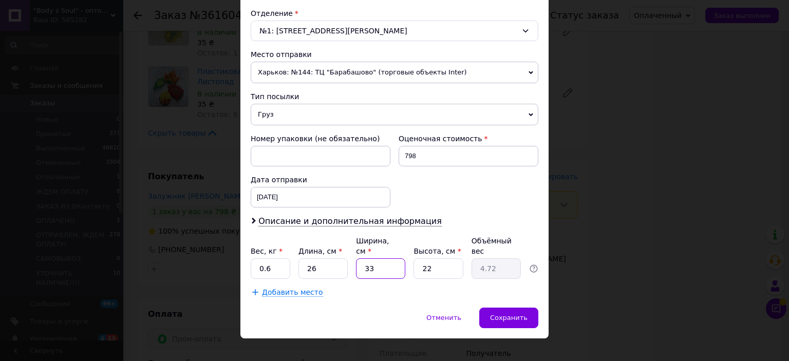
click at [367, 258] on input "33" at bounding box center [380, 268] width 49 height 21
type input "1"
type input "0.14"
type input "17"
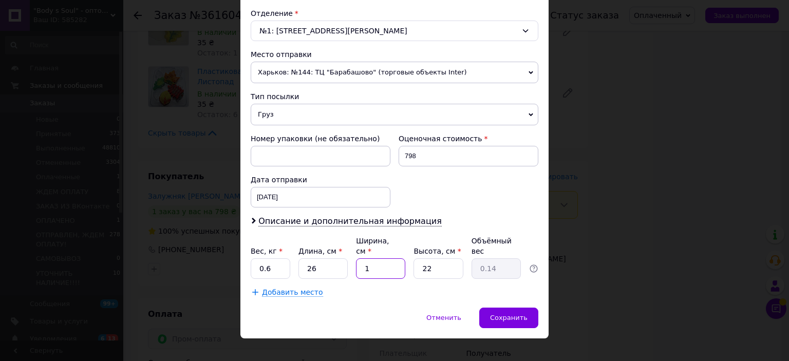
type input "2.43"
type input "17"
click at [501, 314] on span "Сохранить" at bounding box center [508, 318] width 37 height 8
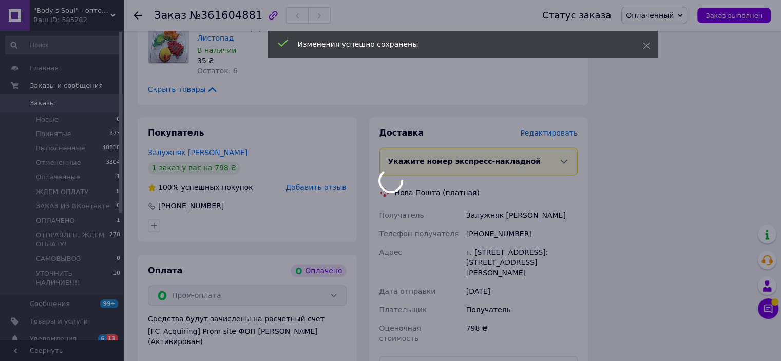
scroll to position [1438, 0]
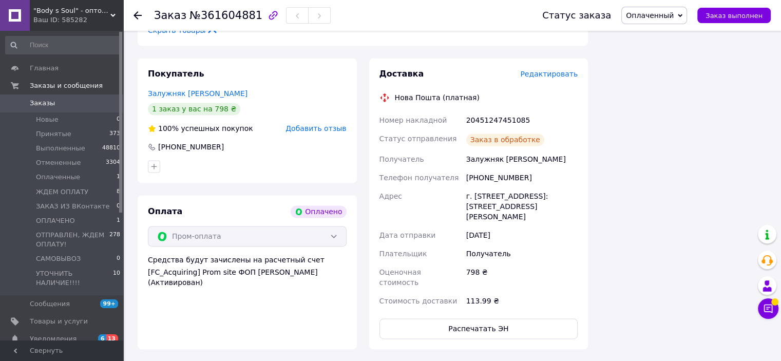
click at [491, 111] on div "20451247451085" at bounding box center [522, 120] width 116 height 18
copy div "20451247451085"
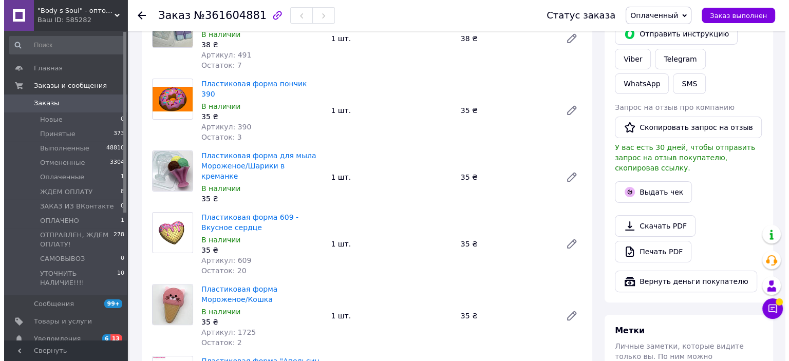
scroll to position [103, 0]
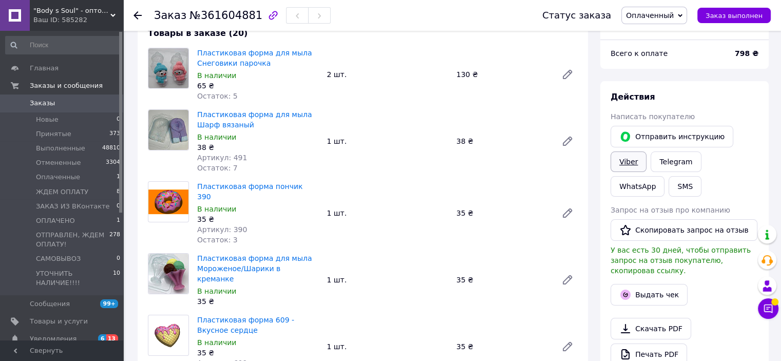
click at [622, 163] on link "Viber" at bounding box center [628, 161] width 36 height 21
click at [649, 284] on button "Выдать чек" at bounding box center [648, 295] width 77 height 22
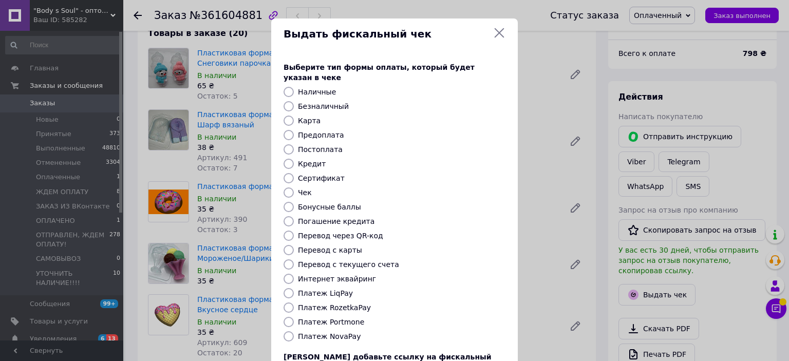
click at [285, 302] on input "Платеж RozetkaPay" at bounding box center [288, 307] width 10 height 10
radio input "true"
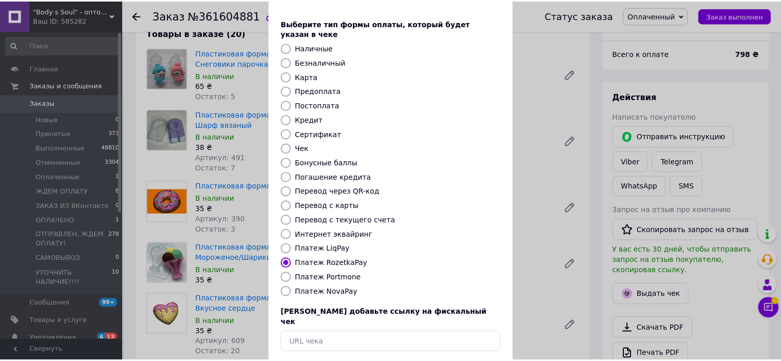
scroll to position [80, 0]
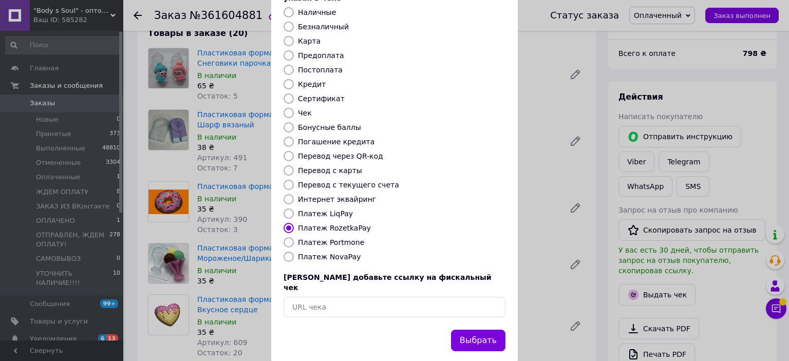
click at [478, 330] on button "Выбрать" at bounding box center [478, 341] width 54 height 22
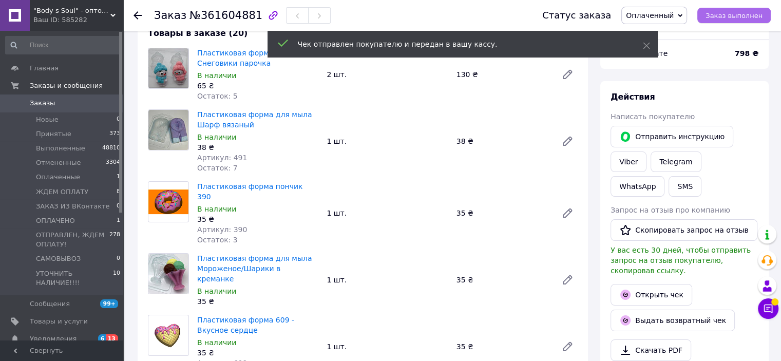
click at [732, 18] on span "Заказ выполнен" at bounding box center [733, 16] width 57 height 8
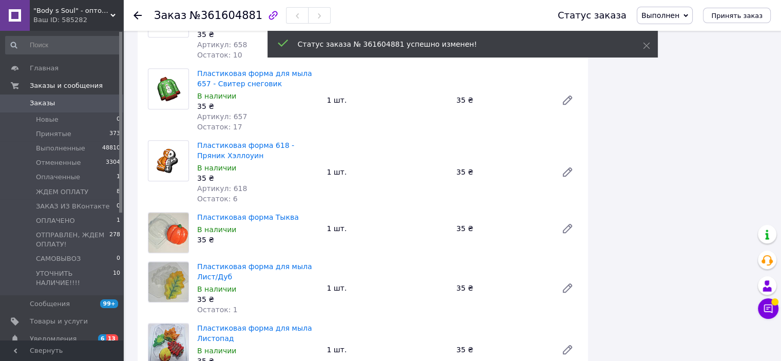
scroll to position [1438, 0]
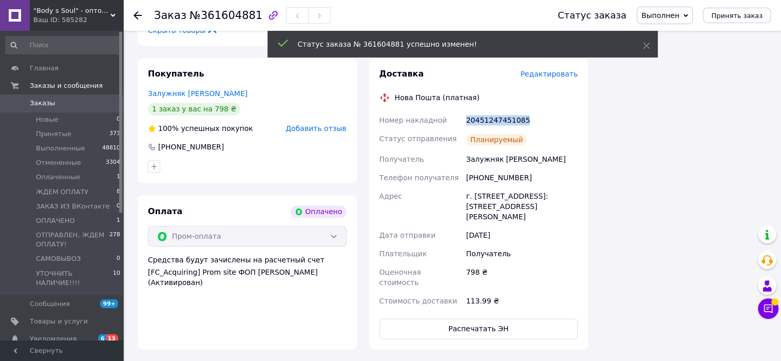
click at [136, 14] on use at bounding box center [137, 15] width 8 height 8
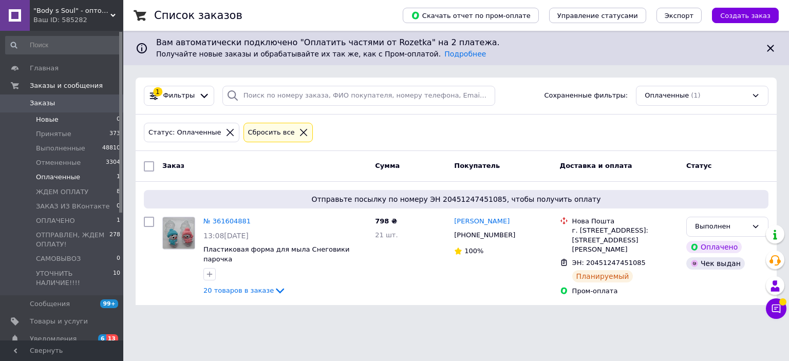
click at [48, 125] on li "Новые 0" at bounding box center [63, 119] width 126 height 14
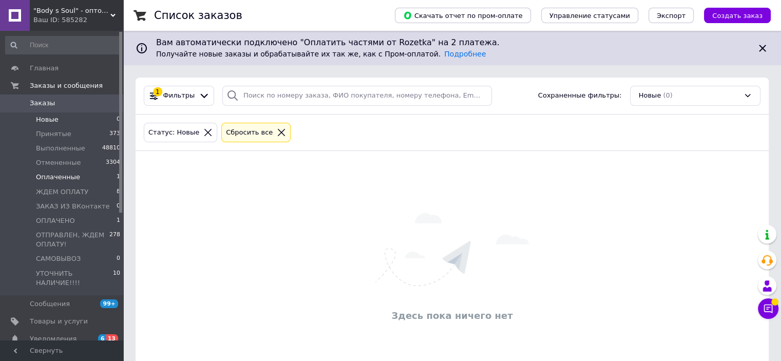
click at [60, 178] on span "Оплаченные" at bounding box center [58, 177] width 44 height 9
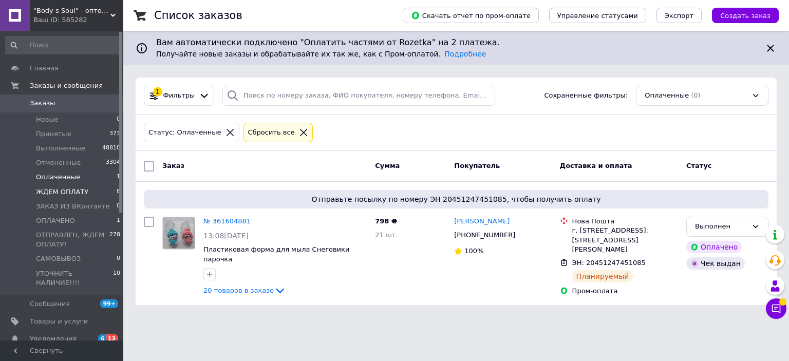
click at [56, 188] on span "ЖДЕМ ОПЛАТУ" at bounding box center [62, 191] width 52 height 9
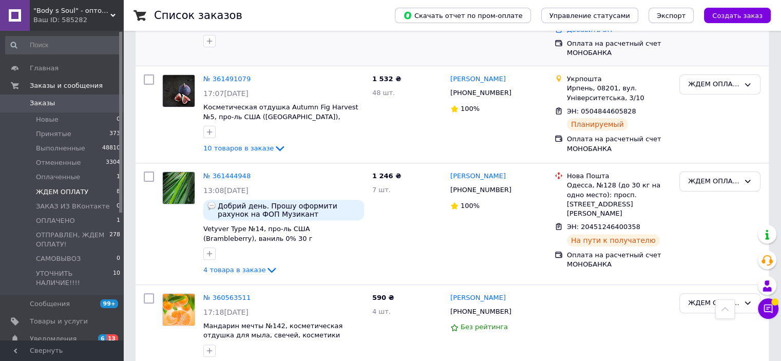
scroll to position [359, 0]
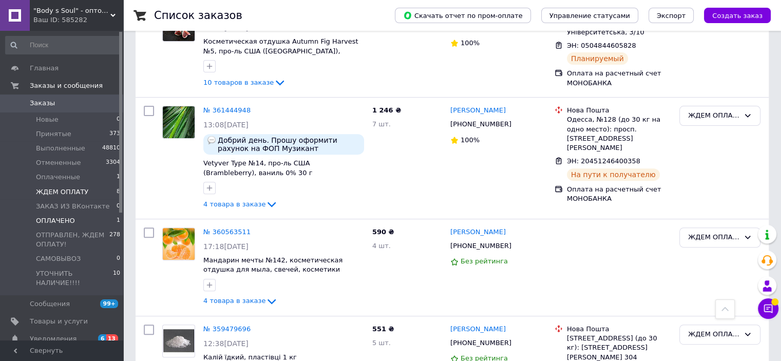
click at [53, 218] on span "ОПЛАЧЕНО" at bounding box center [55, 220] width 39 height 9
